Goal: Find specific page/section: Find specific page/section

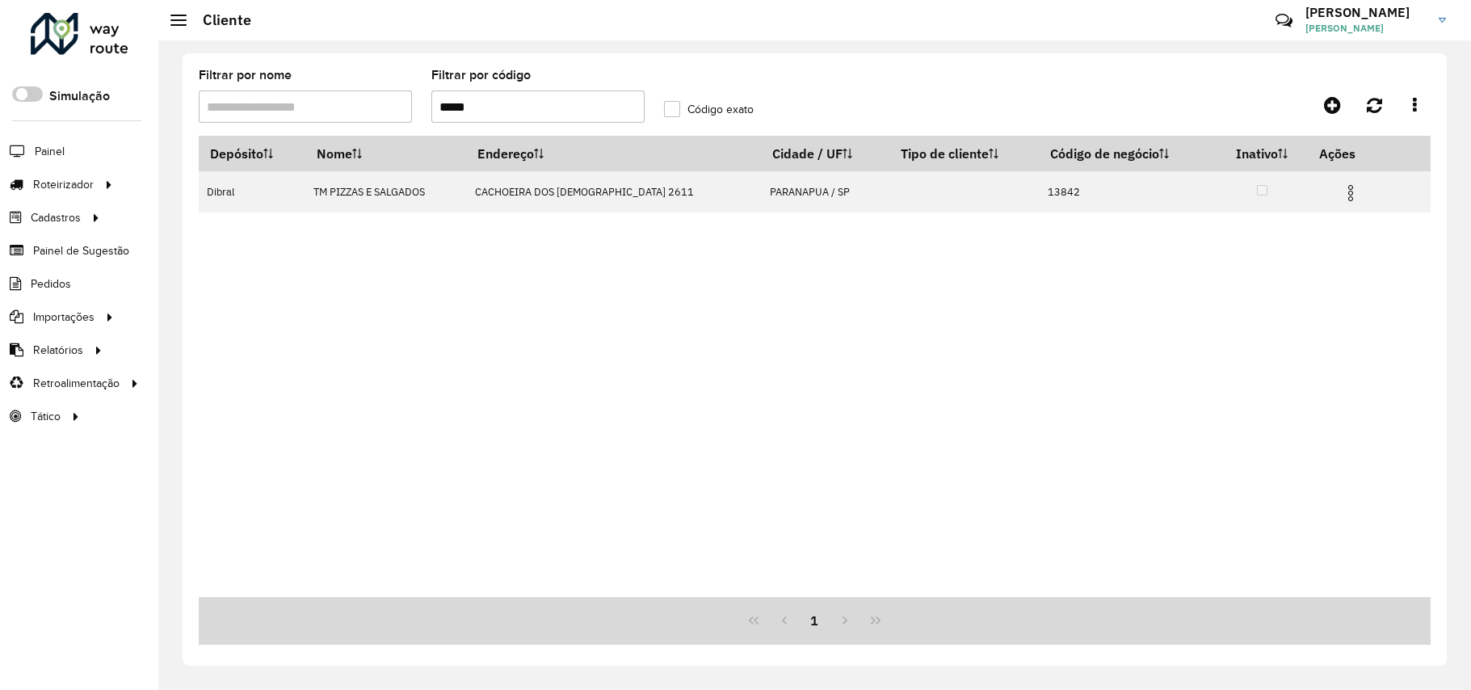
click at [132, 40] on div "Roteirizador AmbevTech" at bounding box center [79, 37] width 158 height 48
click at [89, 46] on div at bounding box center [80, 34] width 98 height 42
